Goal: Check status: Check status

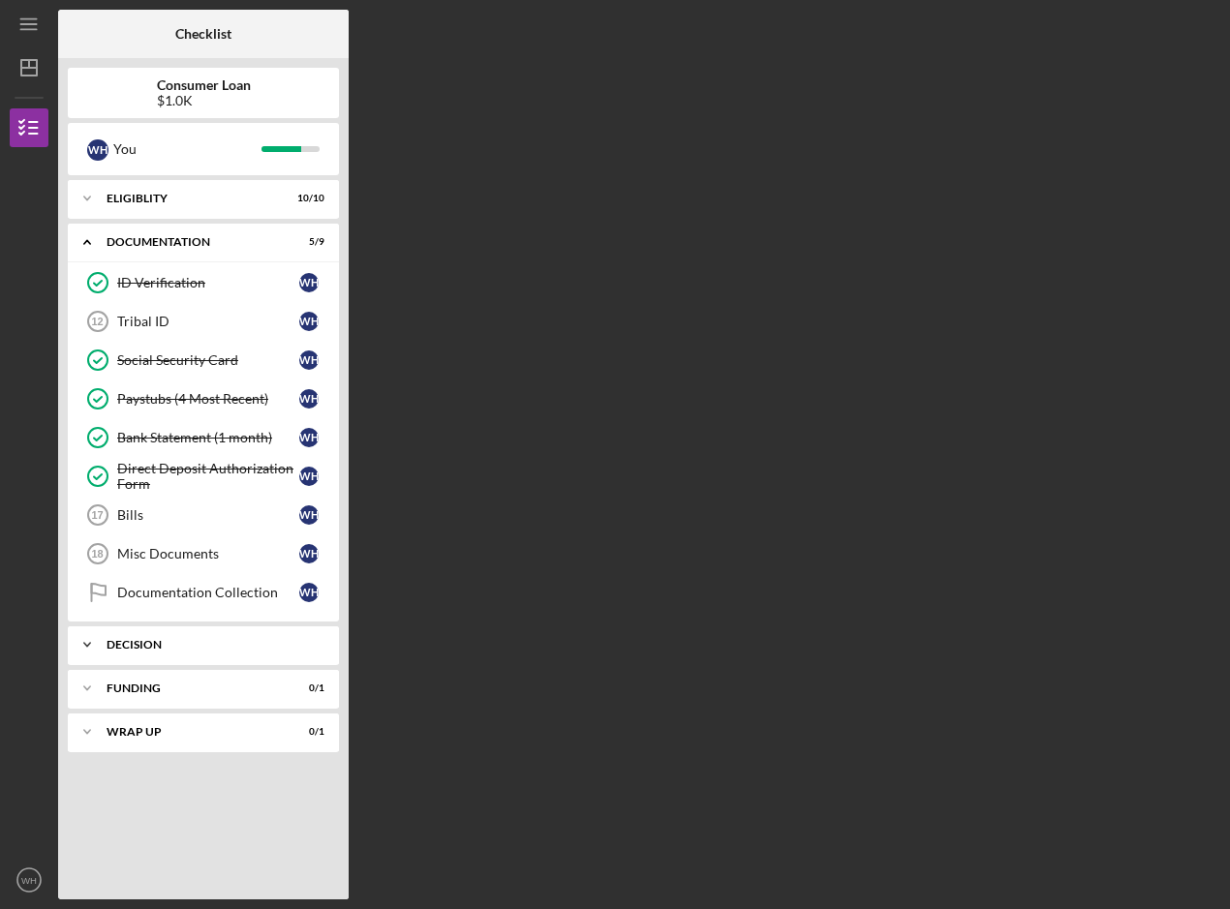
click at [135, 652] on div "Icon/Expander Decision 0 / 1" at bounding box center [203, 645] width 271 height 39
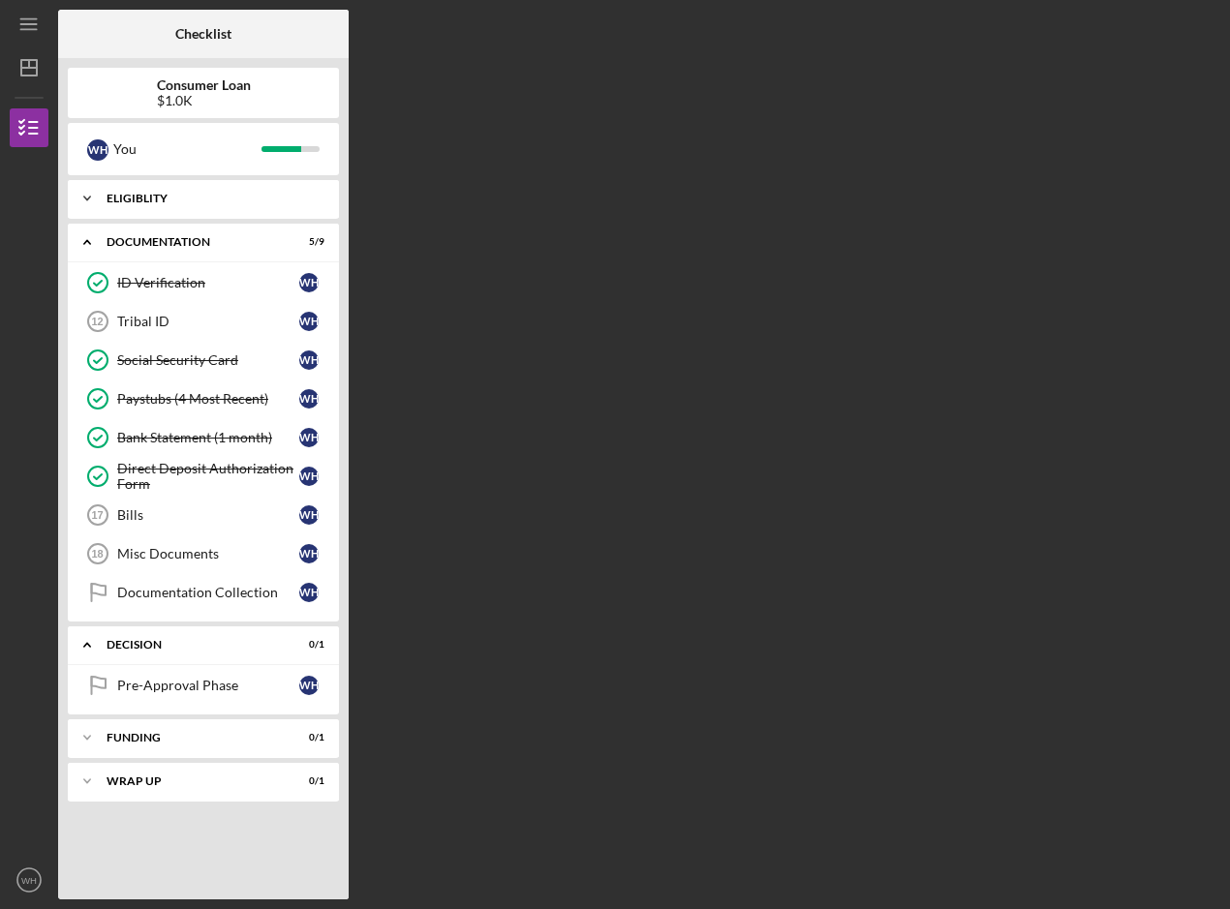
click at [156, 197] on div "Eligiblity" at bounding box center [211, 199] width 208 height 12
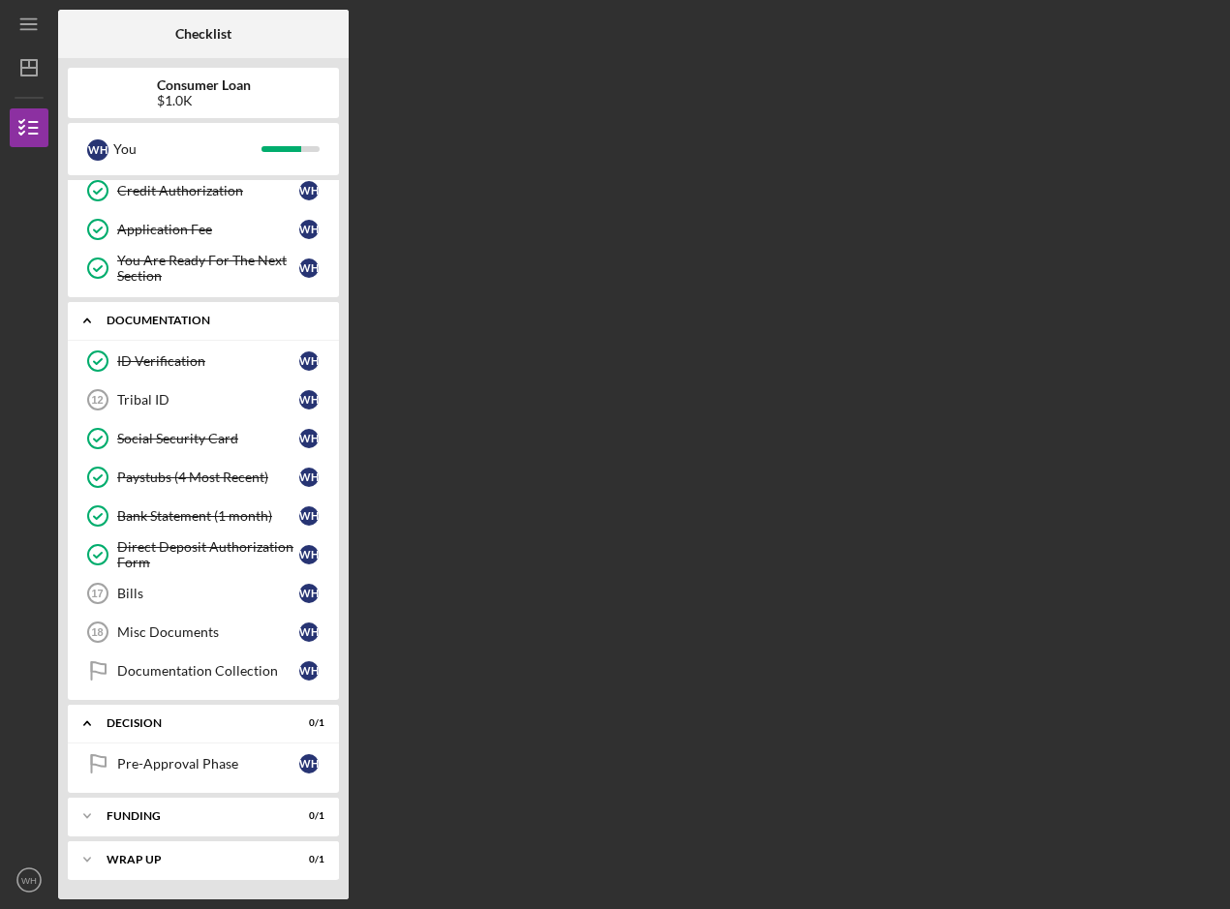
scroll to position [320, 0]
click at [257, 817] on div "Funding" at bounding box center [211, 817] width 208 height 12
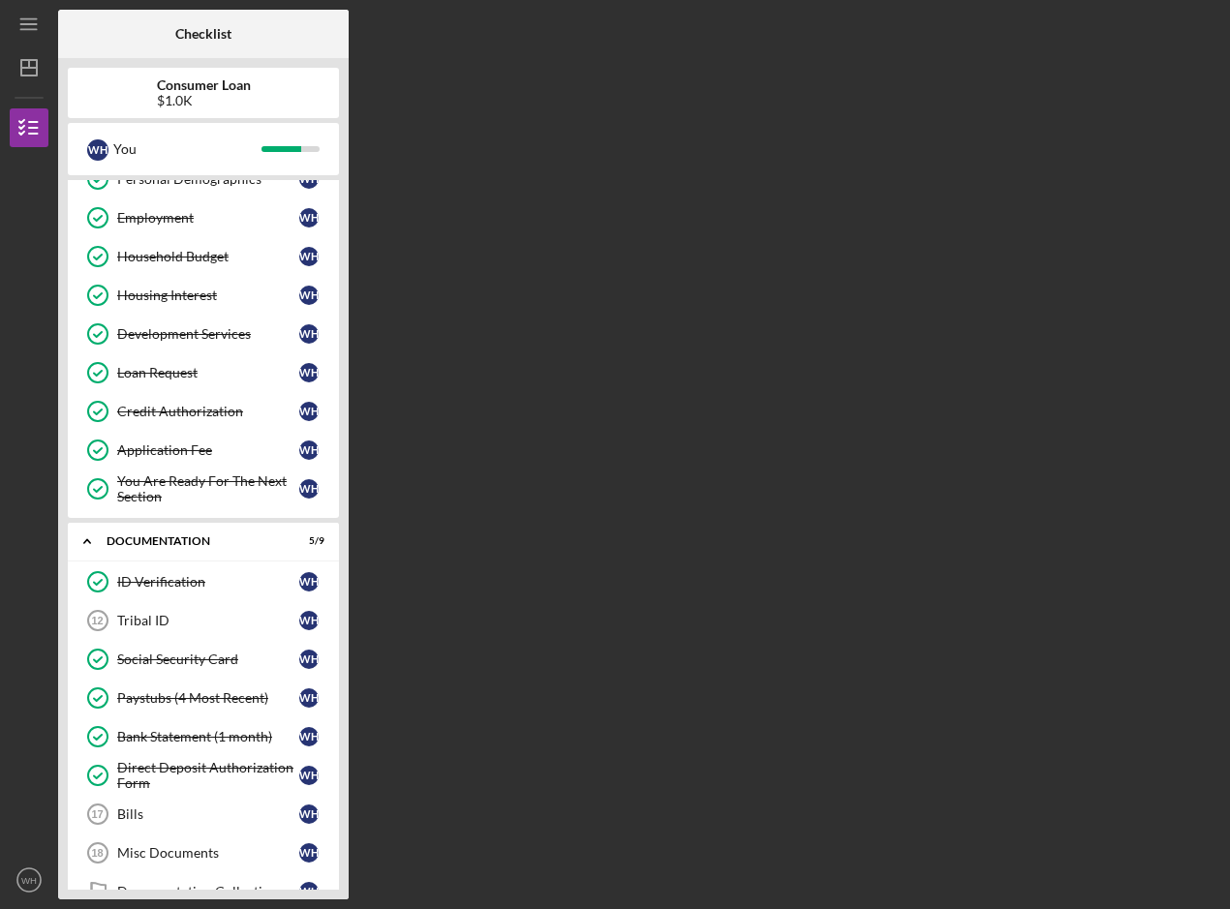
scroll to position [97, 0]
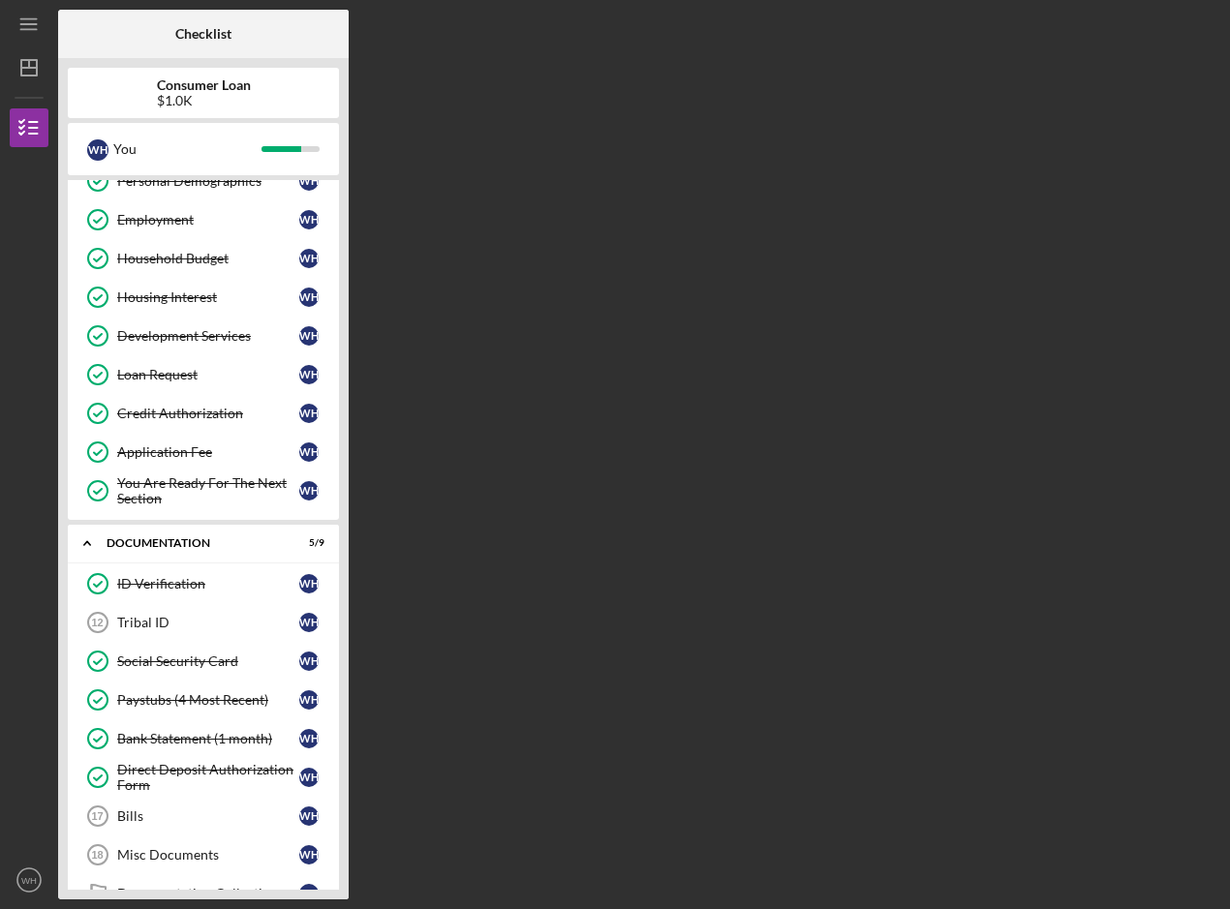
drag, startPoint x: 345, startPoint y: 598, endPoint x: 335, endPoint y: 692, distance: 95.4
click at [335, 692] on div "Consumer Loan $1.0K W H You Icon/Expander Eligiblity 10 / 10 Personal Informati…" at bounding box center [203, 479] width 291 height 842
drag, startPoint x: 351, startPoint y: 632, endPoint x: 344, endPoint y: 710, distance: 77.8
click at [344, 710] on div "Checklist Consumer Loan $1.0K W H You Icon/Expander Eligiblity 10 / 10 Personal…" at bounding box center [639, 455] width 1162 height 890
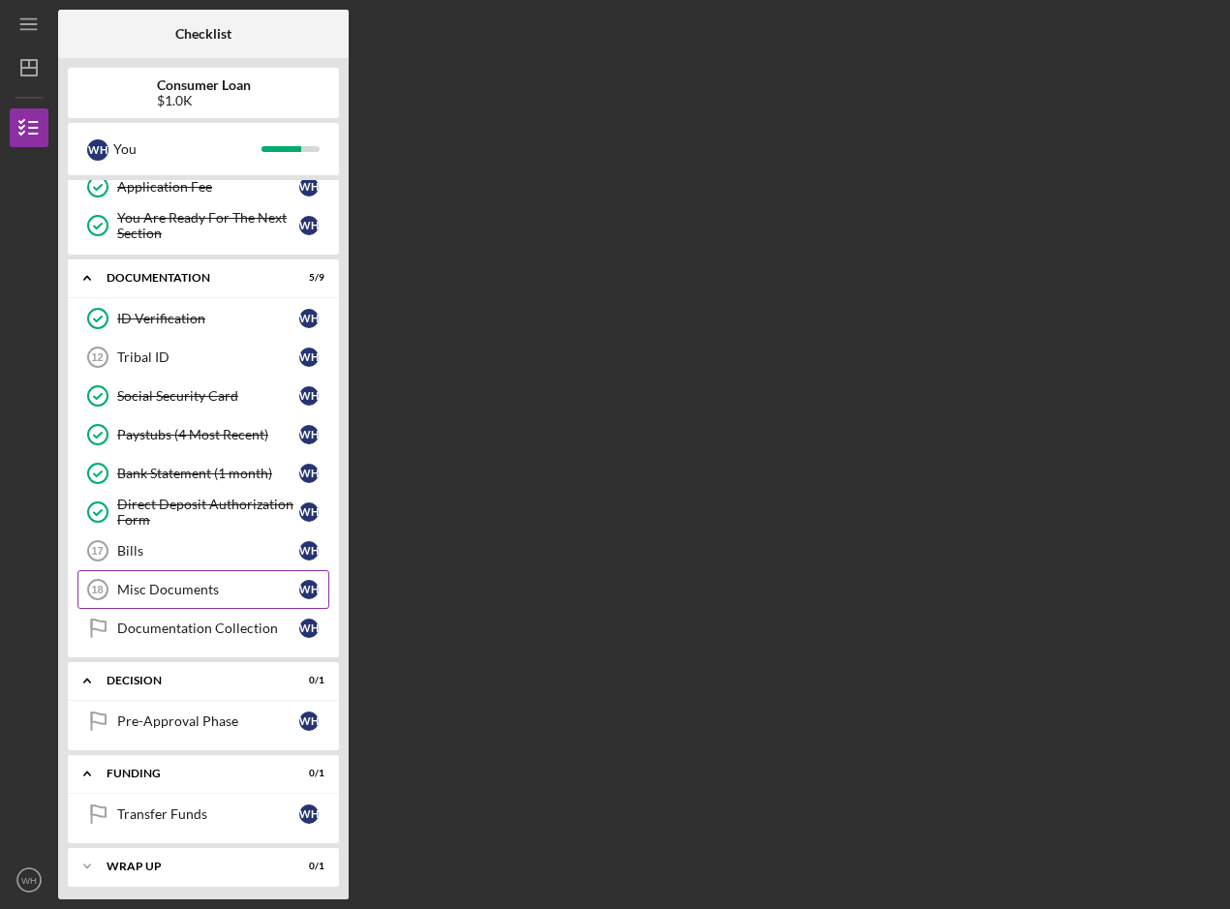
scroll to position [369, 0]
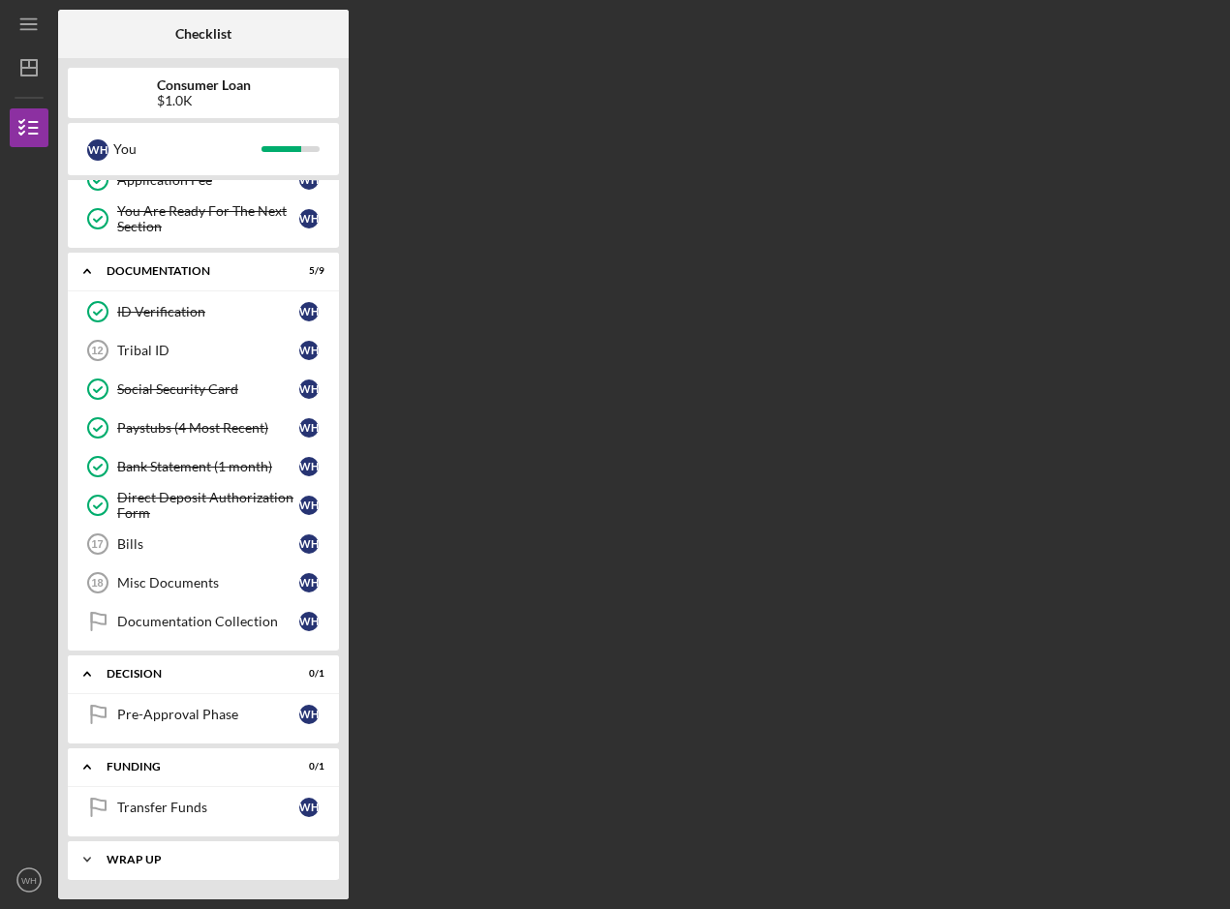
click at [142, 863] on div "Wrap up" at bounding box center [211, 860] width 208 height 12
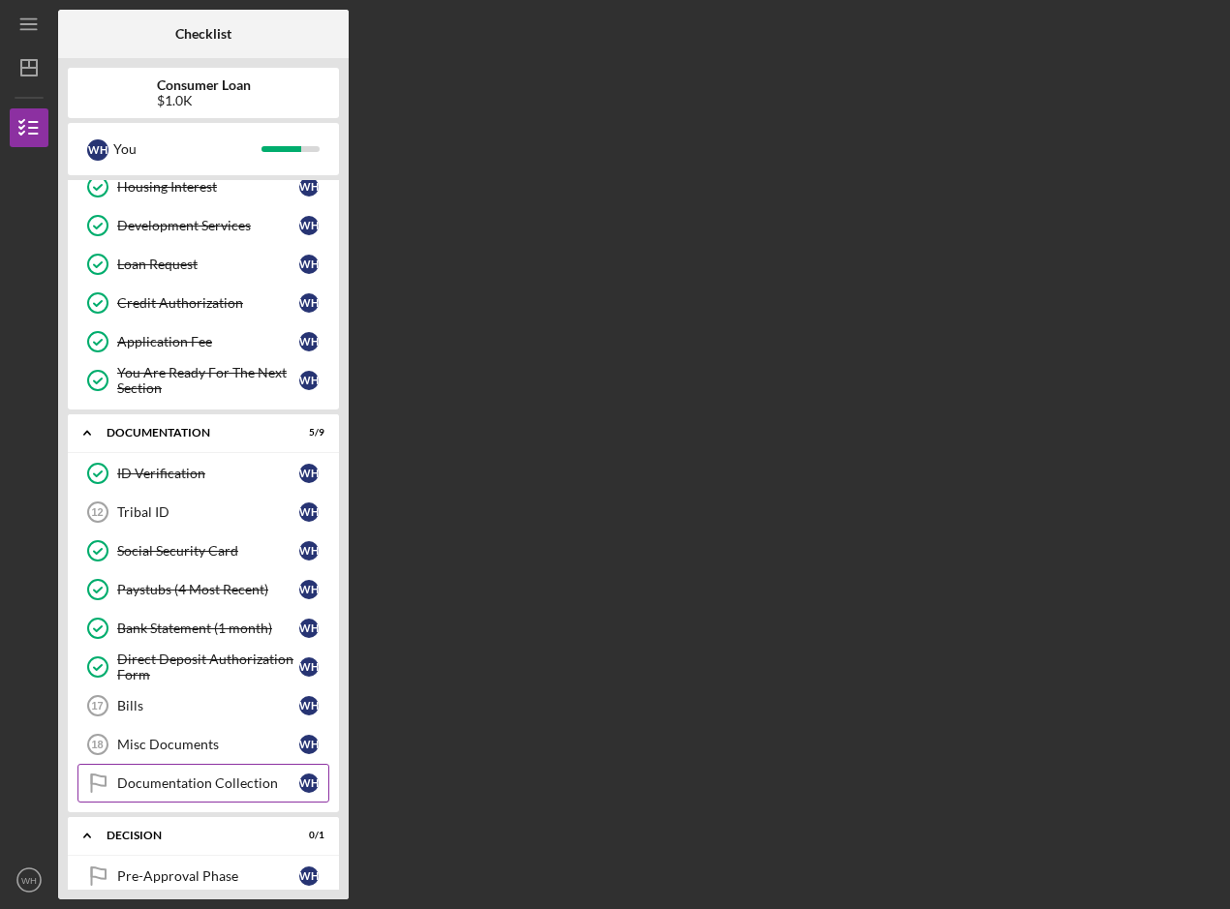
scroll to position [272, 0]
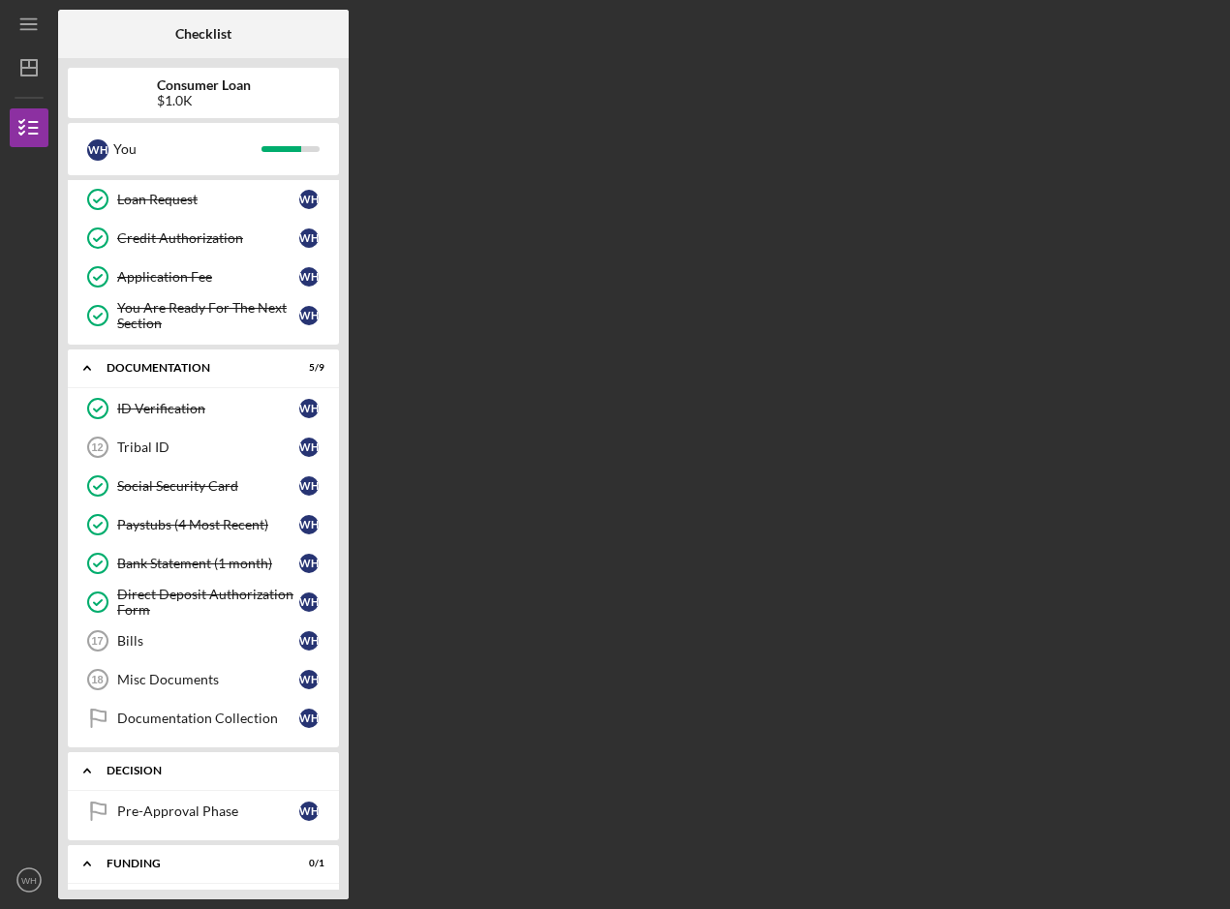
drag, startPoint x: 345, startPoint y: 654, endPoint x: 332, endPoint y: 790, distance: 137.1
click at [332, 790] on div "Consumer Loan $1.0K W H You Icon/Expander Eligiblity 10 / 10 Personal Informati…" at bounding box center [203, 479] width 291 height 842
click at [151, 806] on div "Pre-Approval Phase" at bounding box center [208, 811] width 182 height 15
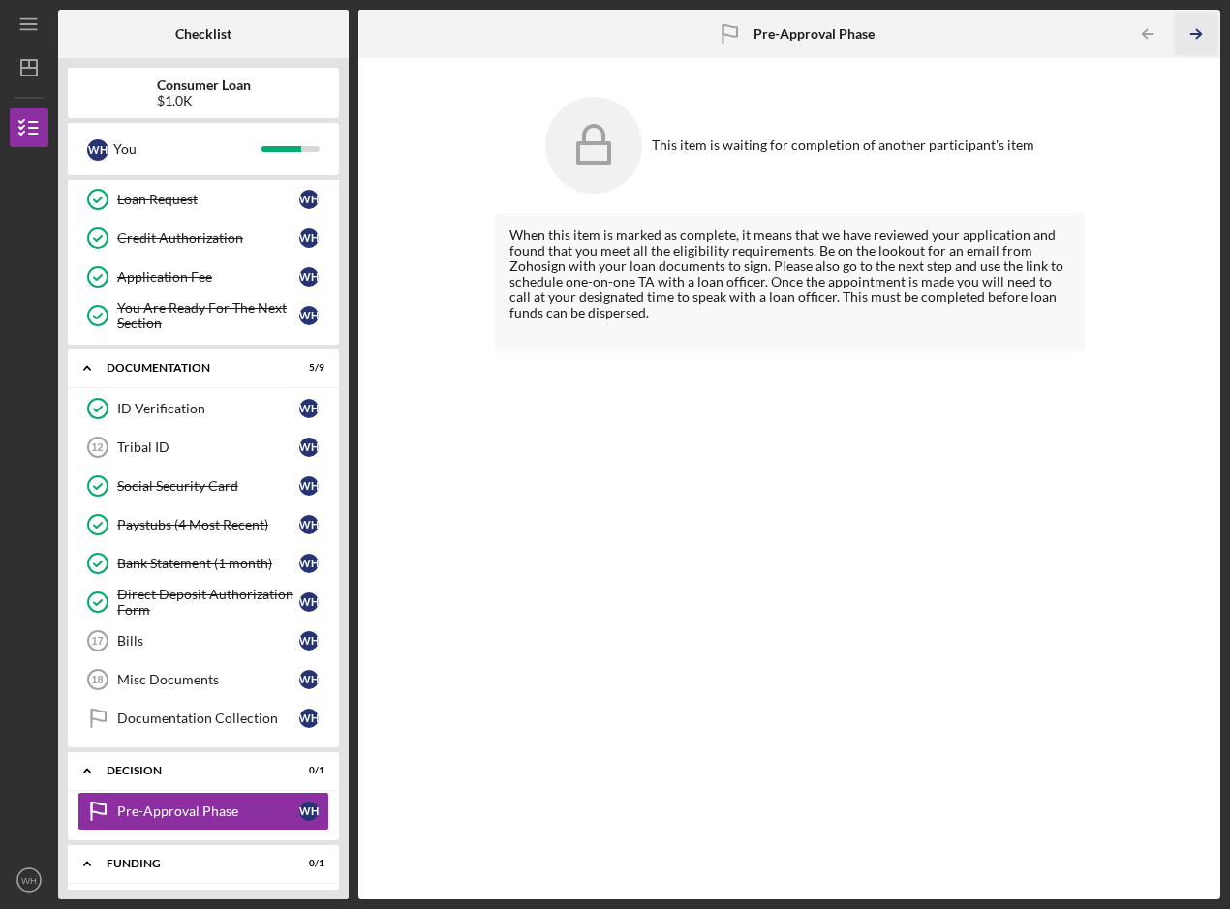
click at [1206, 32] on icon "Icon/Table Pagination Arrow" at bounding box center [1197, 35] width 44 height 44
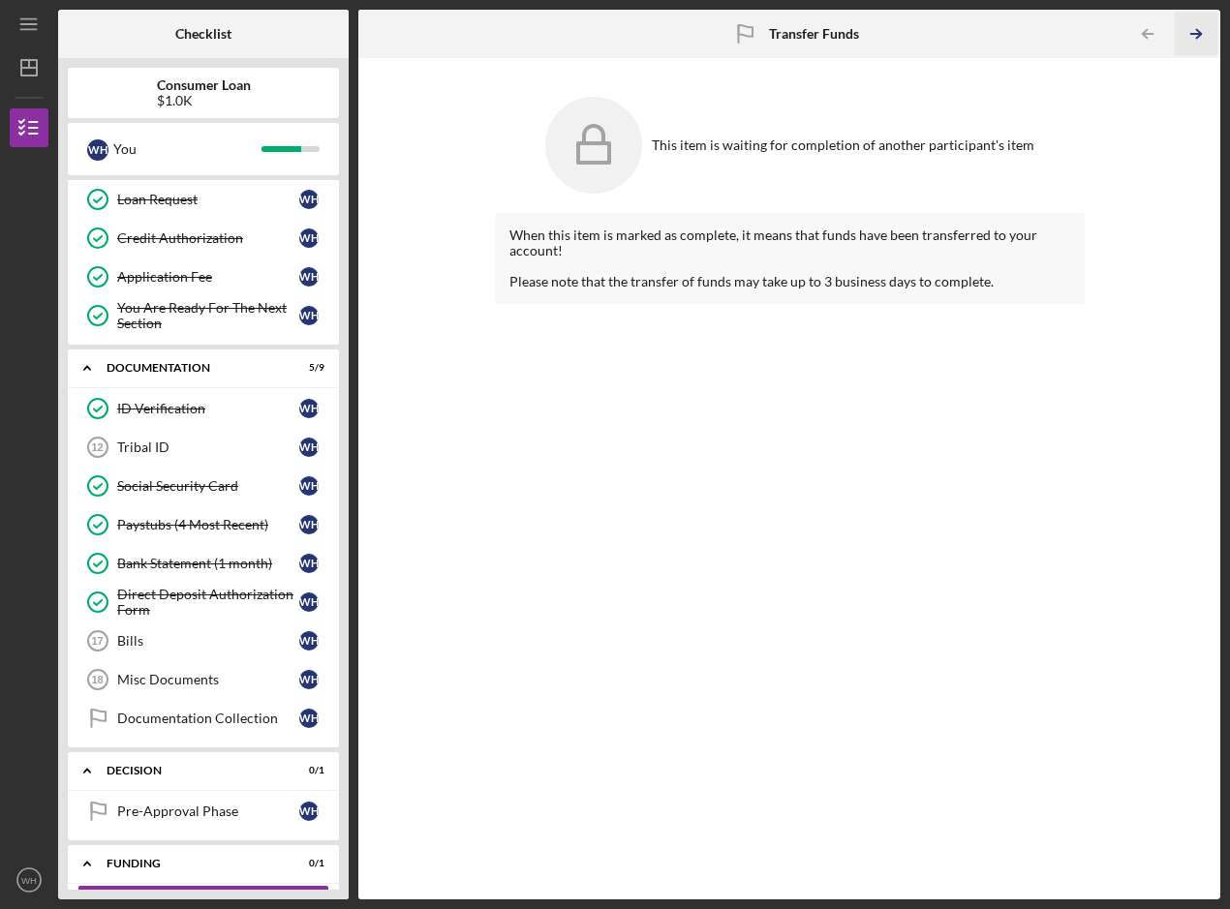
click at [1200, 32] on polyline "button" at bounding box center [1198, 34] width 5 height 9
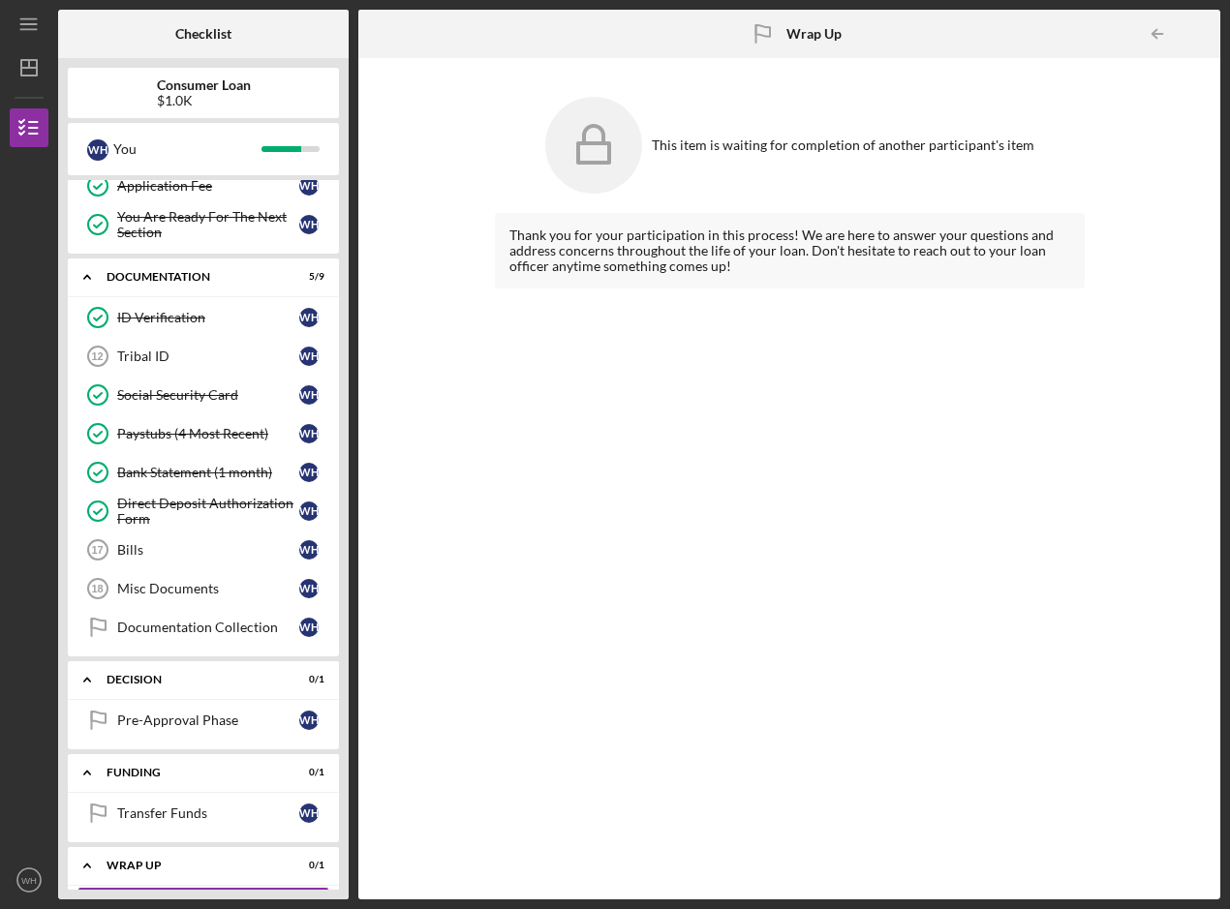
scroll to position [418, 0]
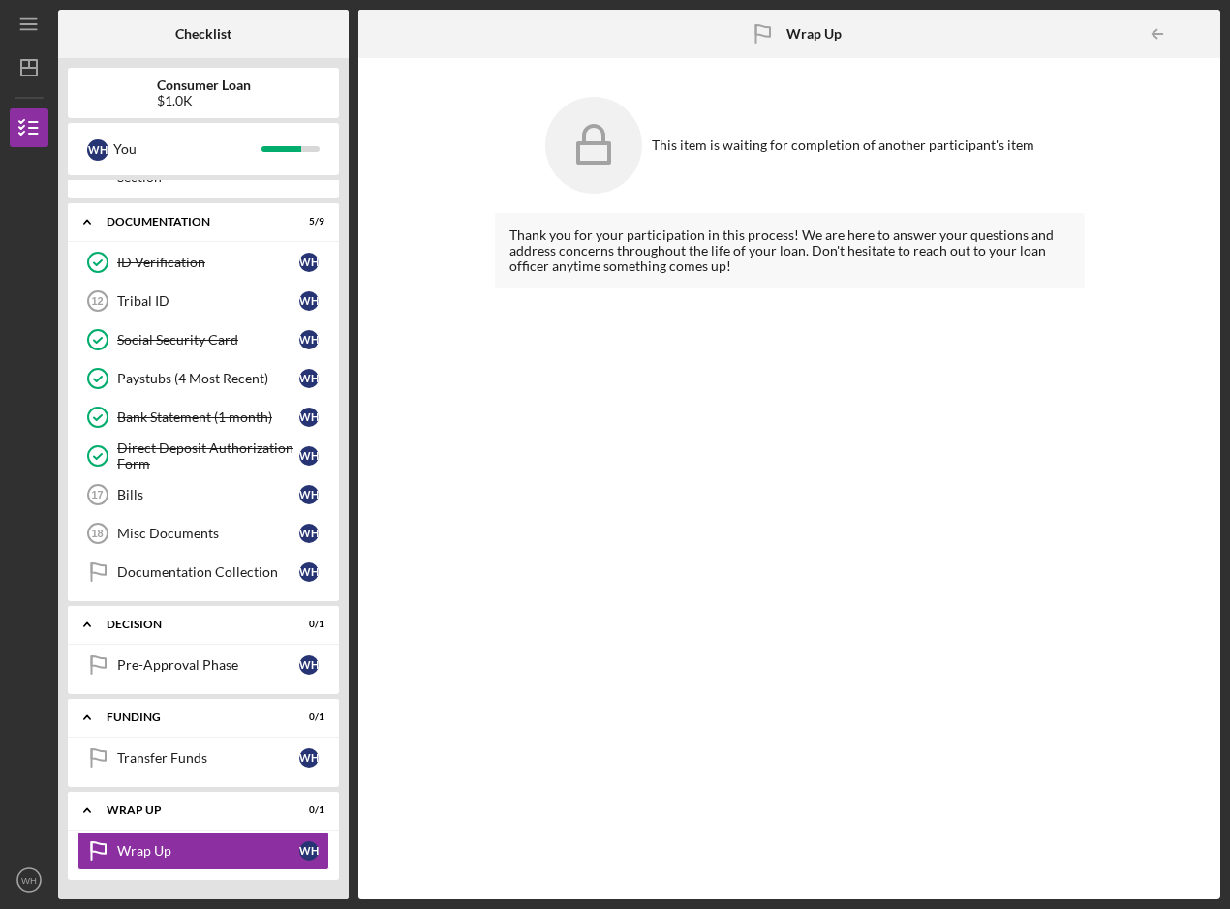
click at [1199, 32] on div at bounding box center [1201, 34] width 39 height 39
